Goal: Information Seeking & Learning: Learn about a topic

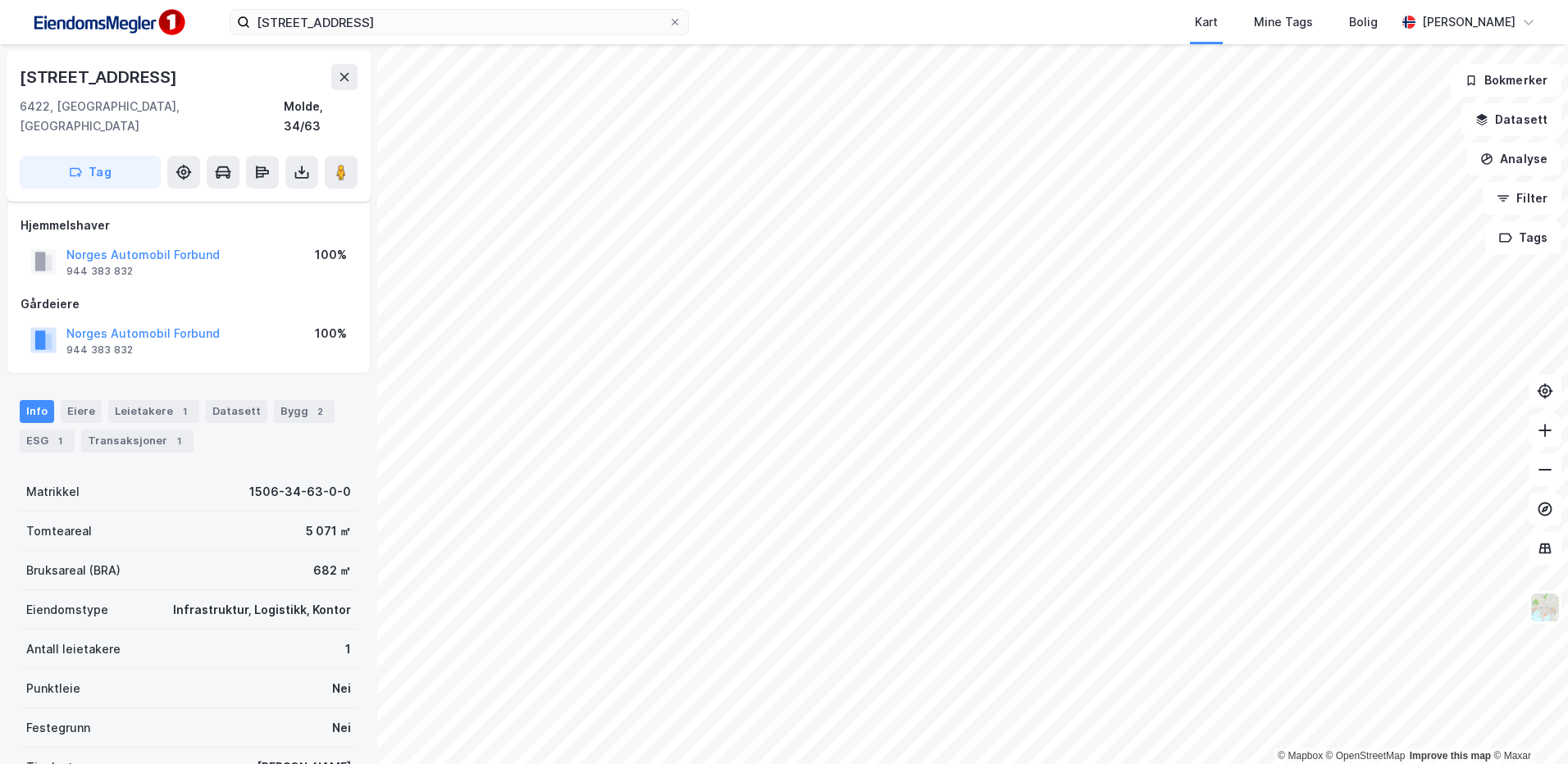
scroll to position [82, 0]
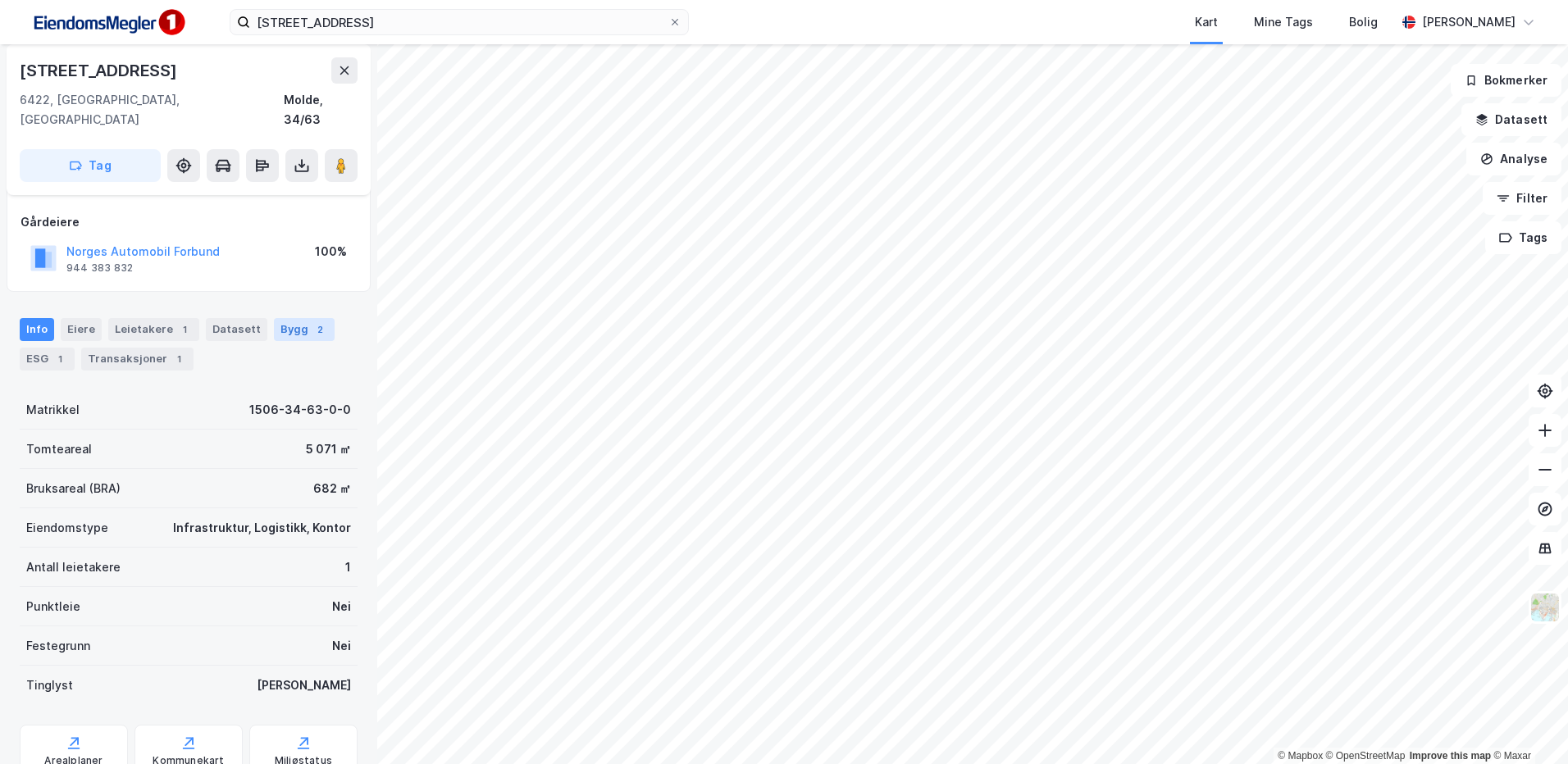
click at [290, 318] on div "Bygg 2" at bounding box center [304, 329] width 60 height 23
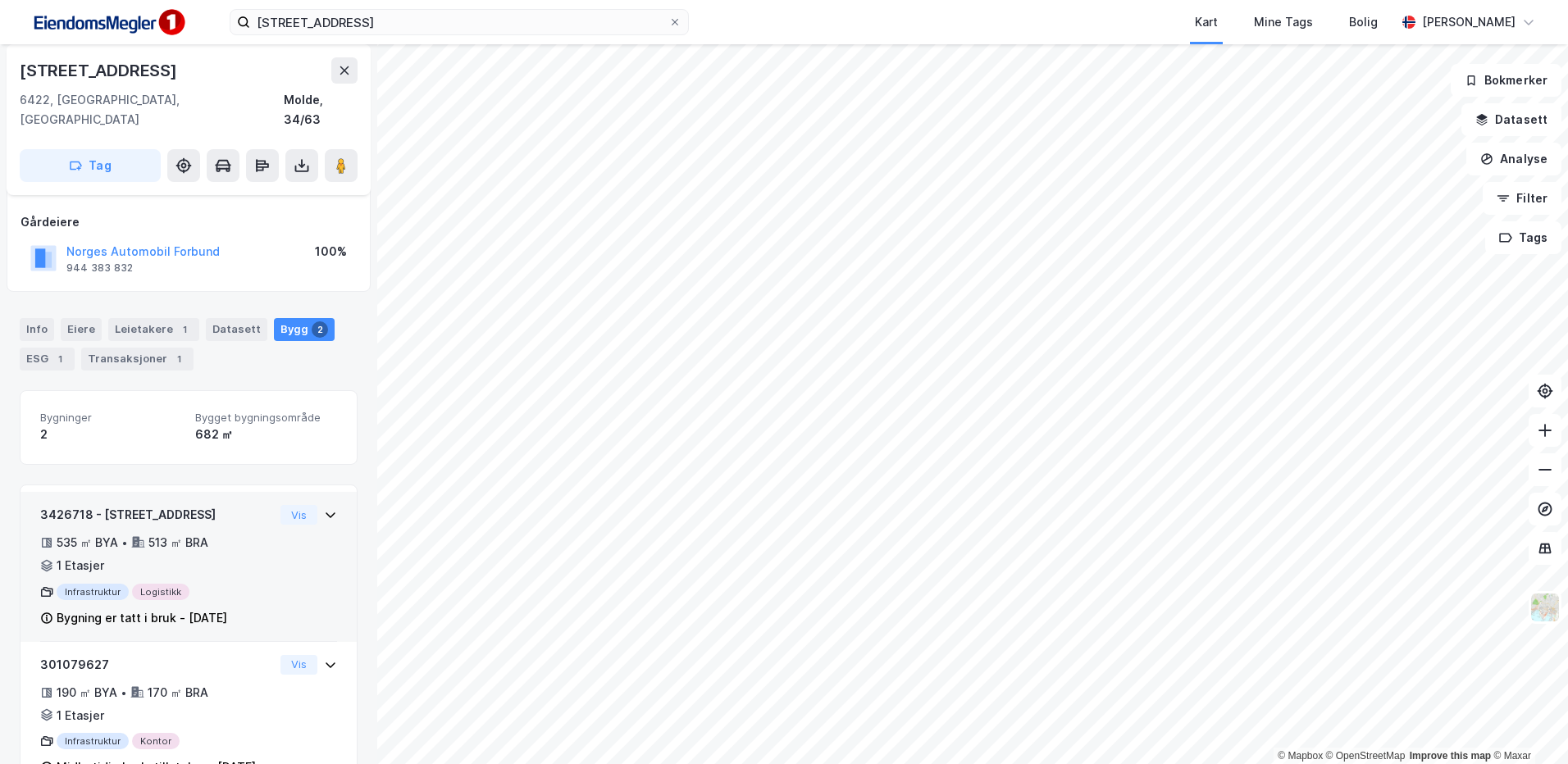
scroll to position [135, 0]
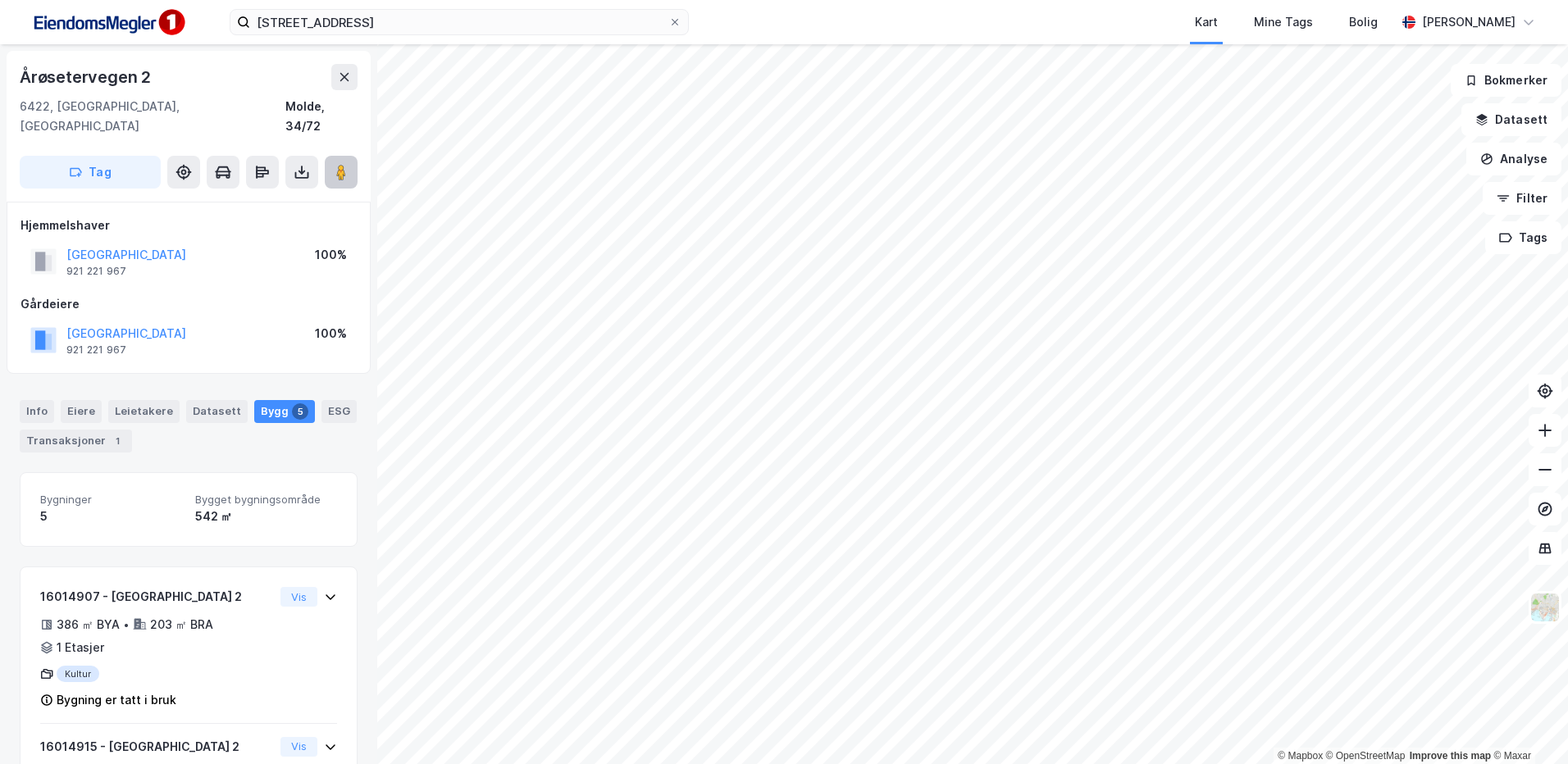
click at [343, 164] on image at bounding box center [341, 173] width 10 height 16
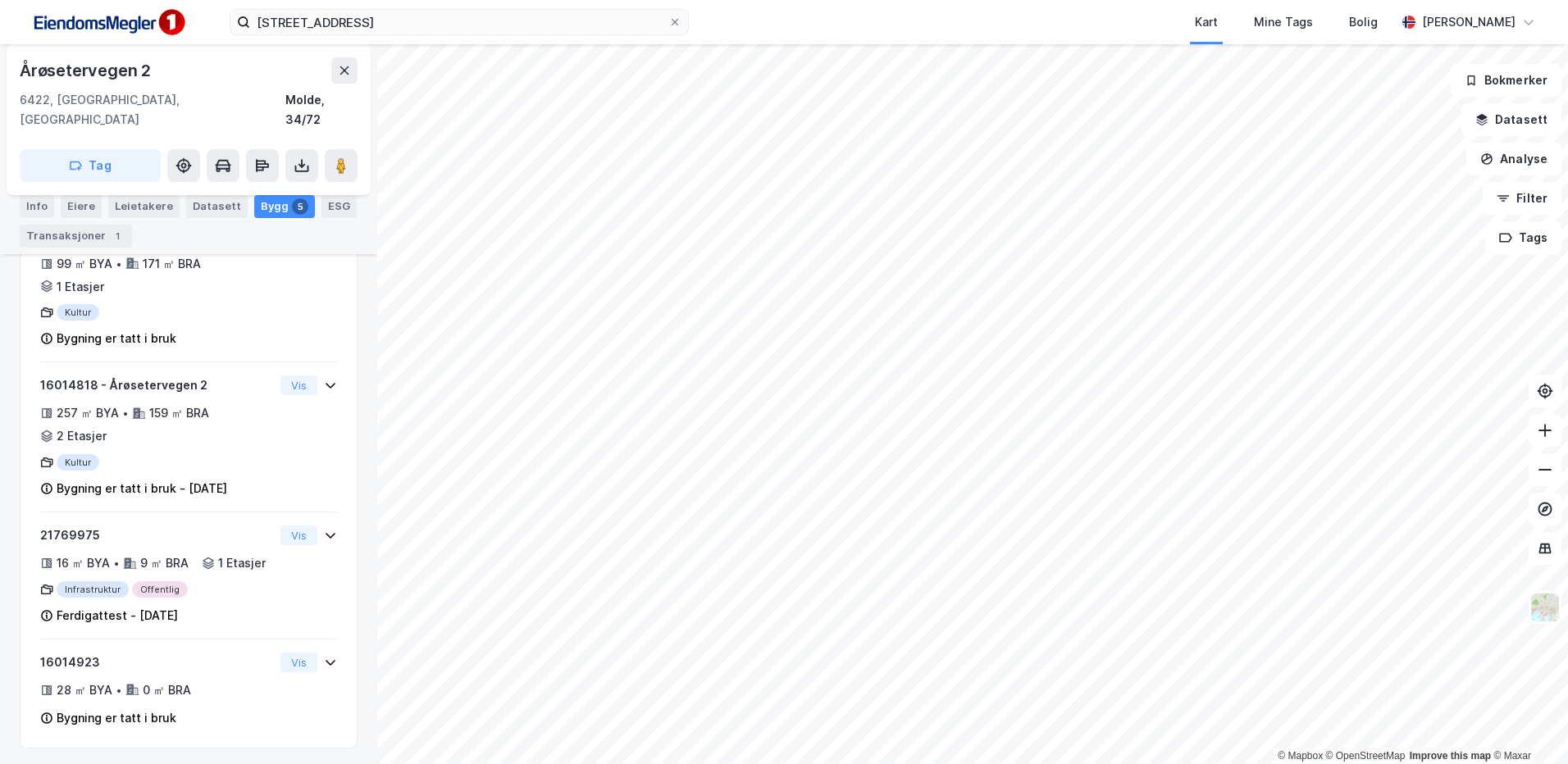
scroll to position [518, 0]
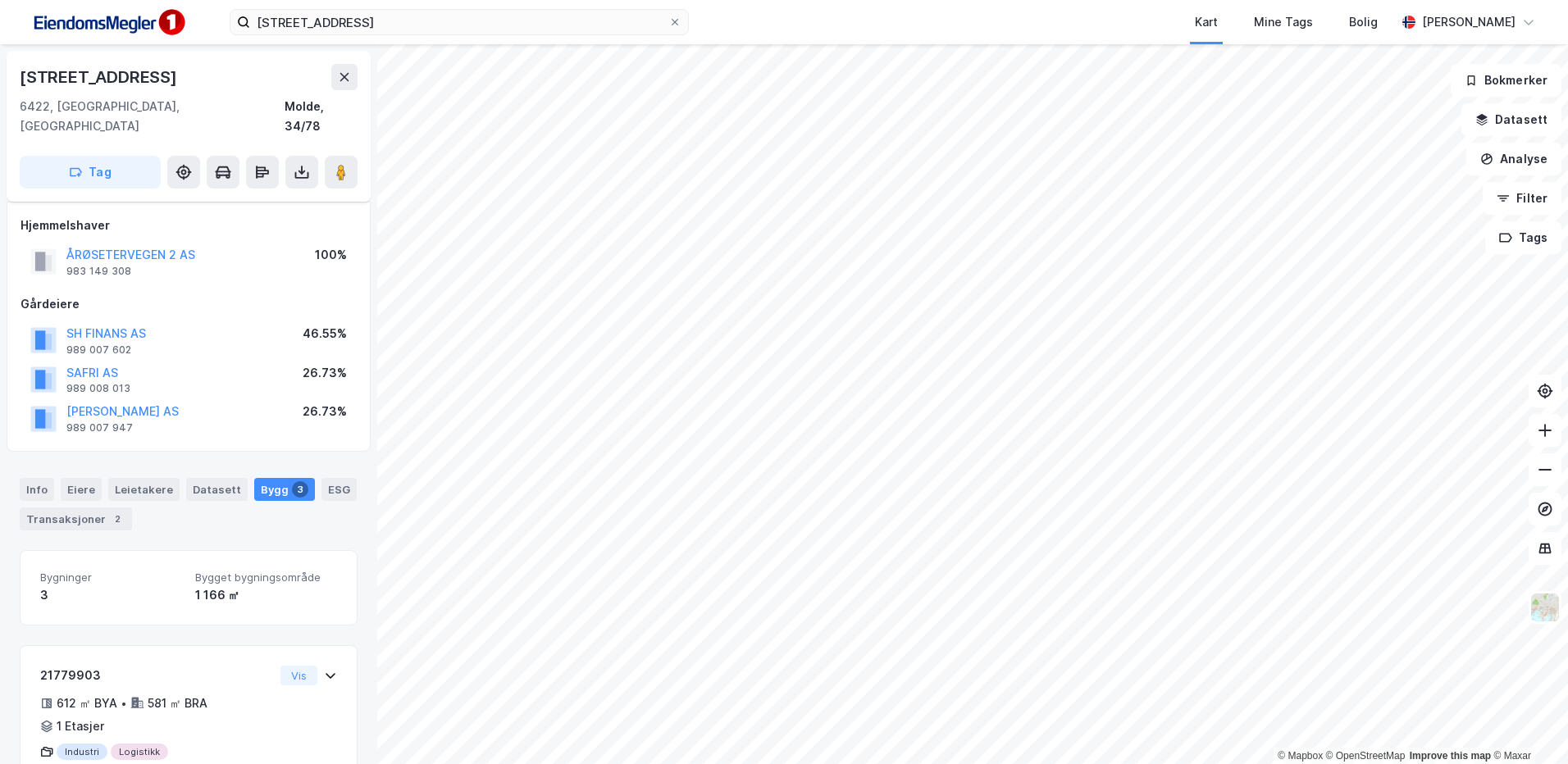
scroll to position [344, 0]
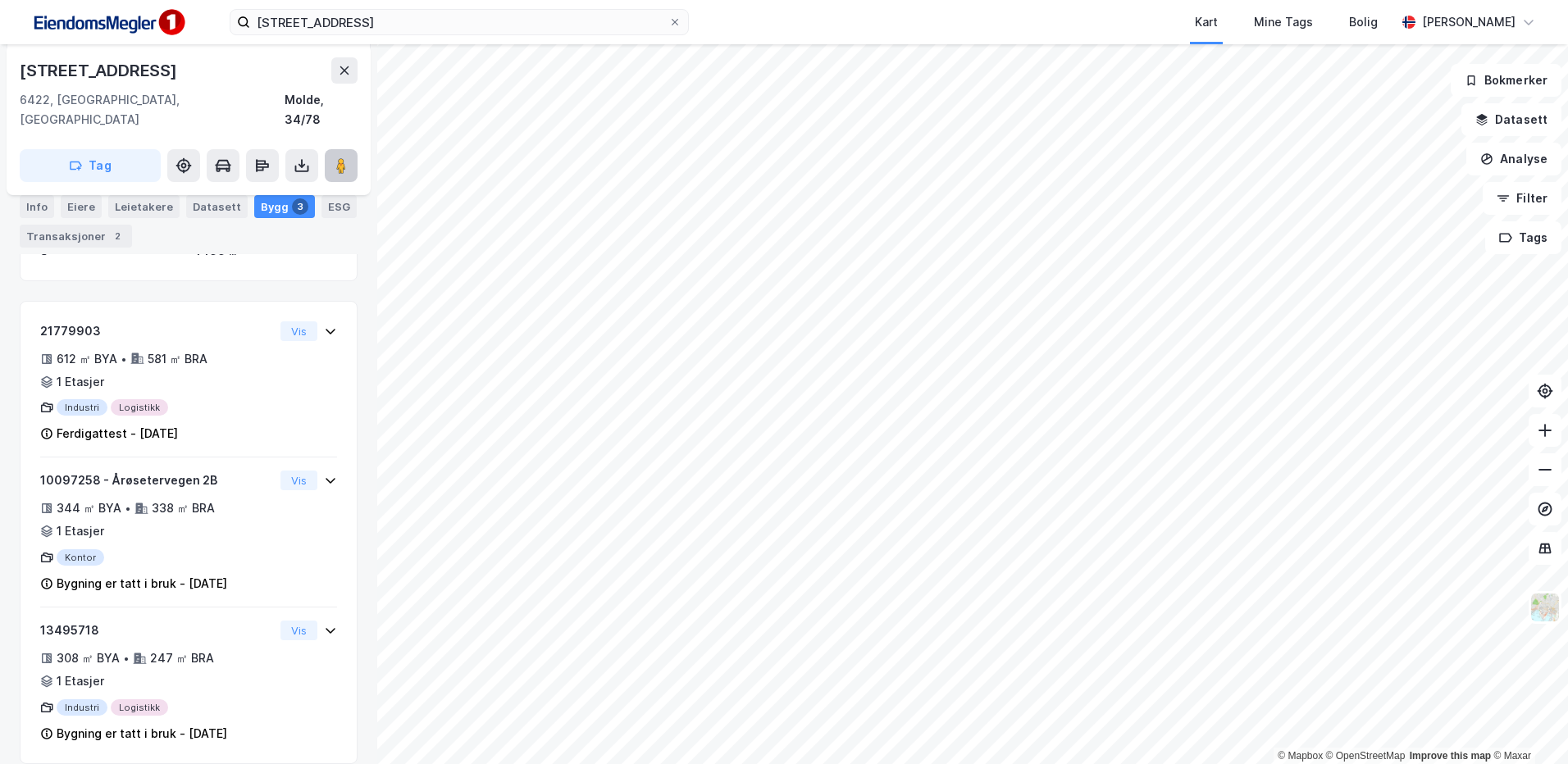
click at [346, 157] on image at bounding box center [341, 165] width 10 height 16
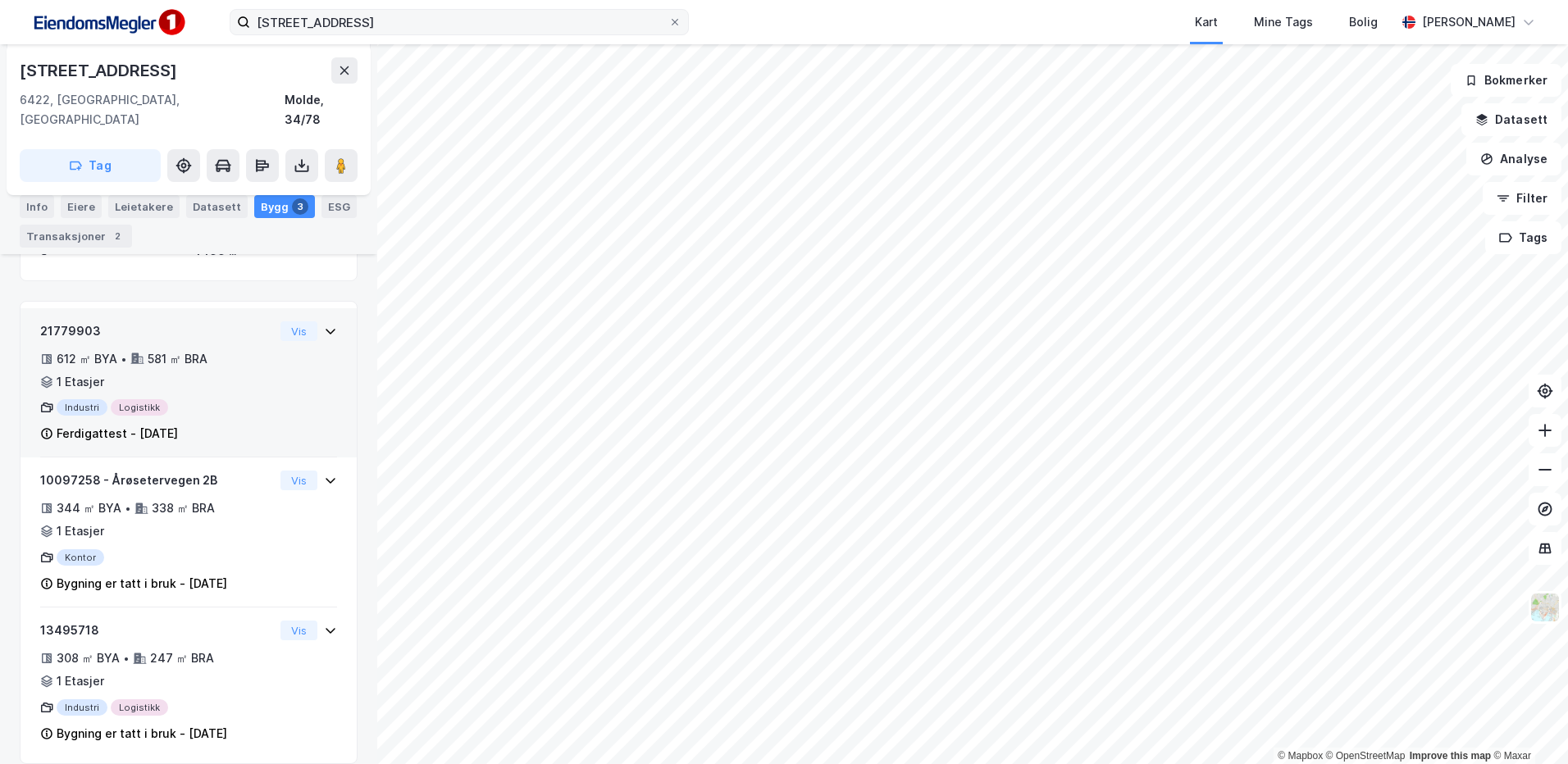
scroll to position [303, 0]
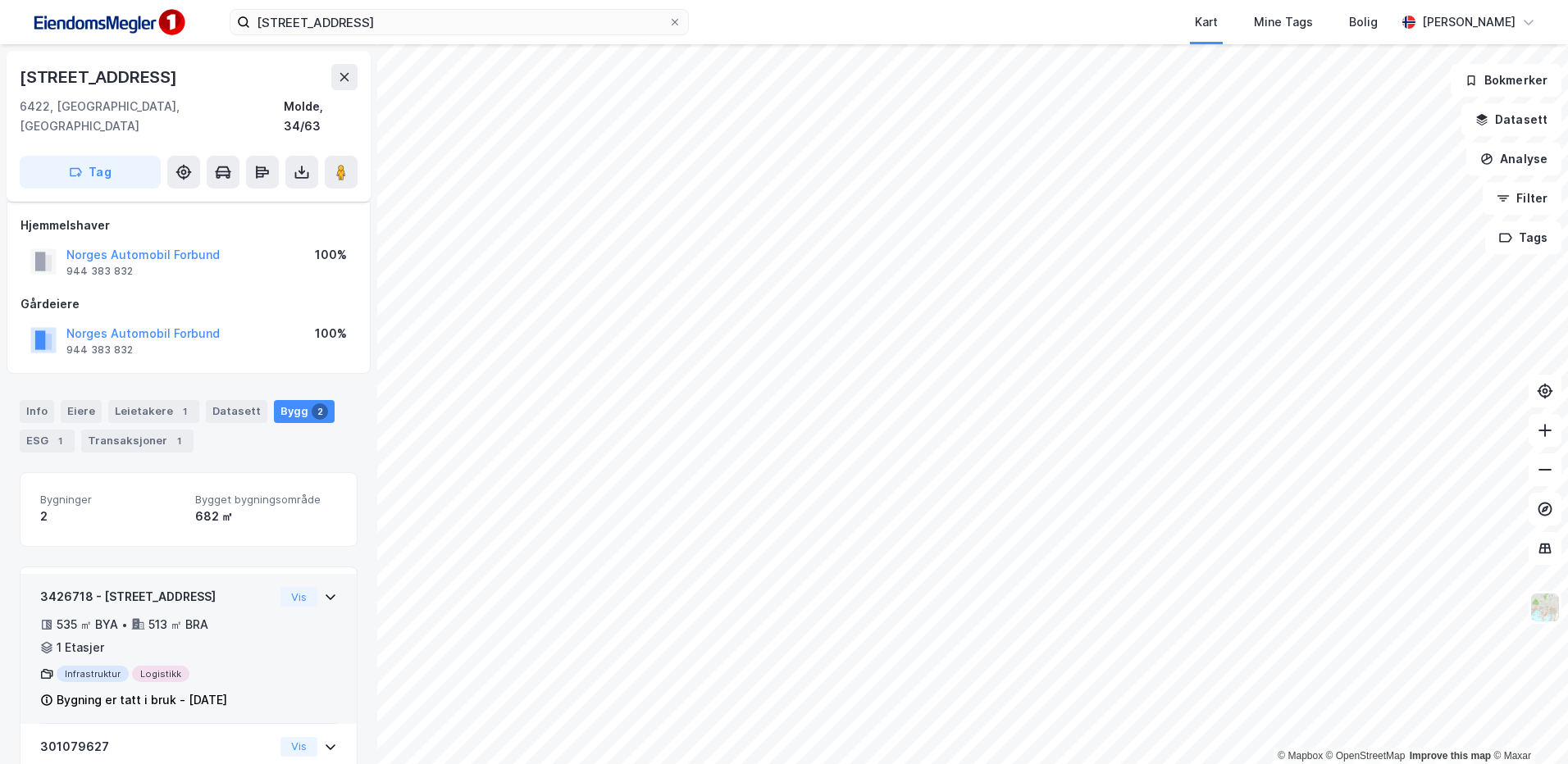
scroll to position [135, 0]
